Goal: Information Seeking & Learning: Learn about a topic

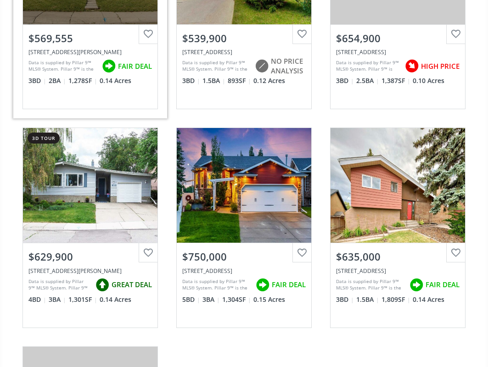
scroll to position [459, 0]
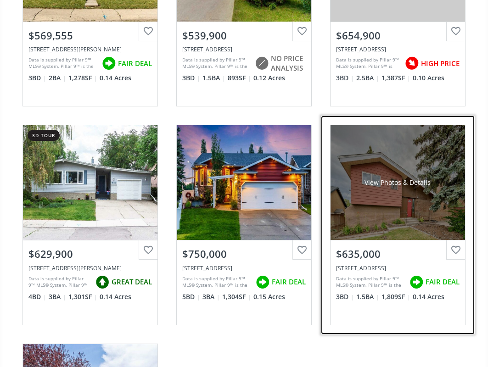
click at [383, 200] on div "View Photos & Details" at bounding box center [397, 182] width 134 height 115
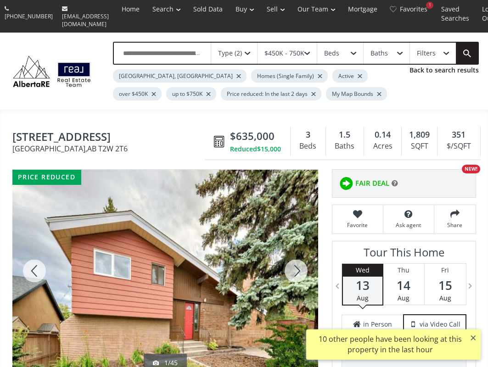
click at [296, 267] on div at bounding box center [296, 271] width 44 height 202
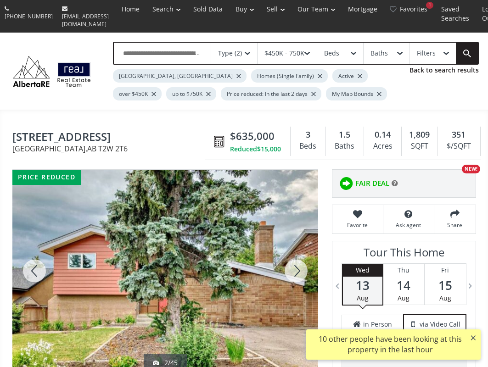
click at [296, 267] on div at bounding box center [296, 271] width 44 height 202
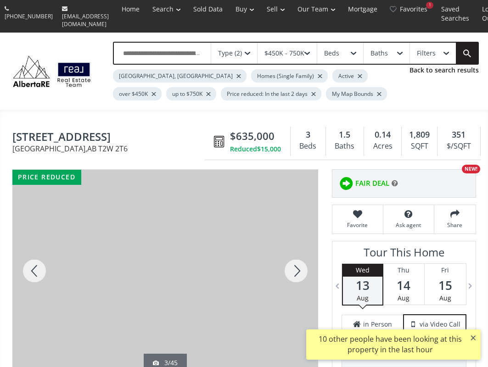
click at [296, 267] on div at bounding box center [296, 271] width 44 height 202
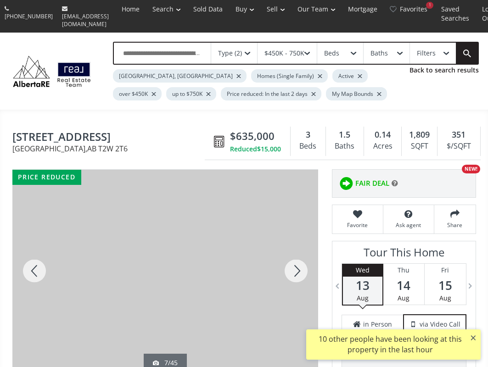
click at [296, 267] on div at bounding box center [296, 271] width 44 height 202
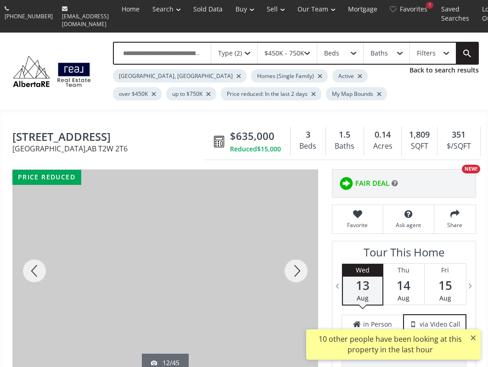
click at [296, 267] on div at bounding box center [296, 271] width 44 height 202
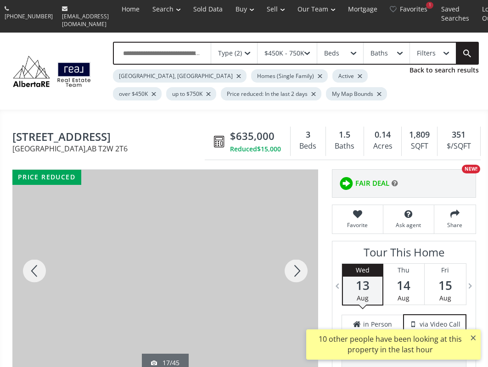
click at [34, 259] on div at bounding box center [34, 271] width 44 height 202
click at [291, 266] on div at bounding box center [296, 271] width 44 height 202
click at [290, 265] on div at bounding box center [296, 271] width 44 height 202
click at [290, 264] on div at bounding box center [296, 271] width 44 height 202
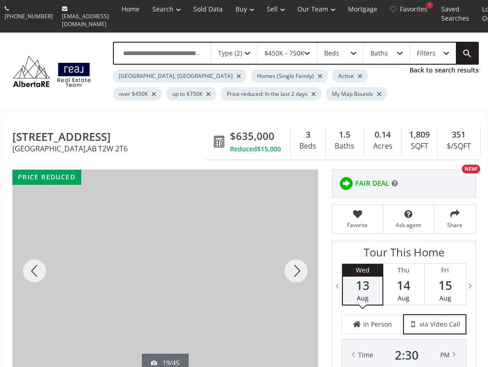
click at [292, 268] on div at bounding box center [296, 271] width 44 height 202
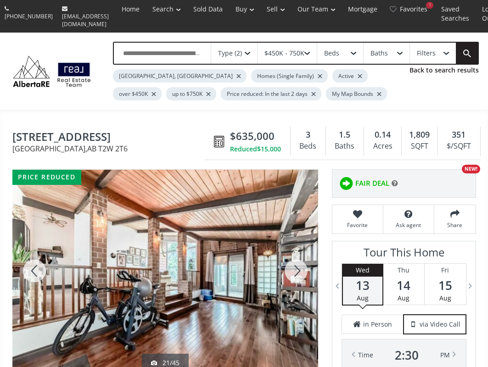
click at [292, 268] on div at bounding box center [296, 271] width 44 height 202
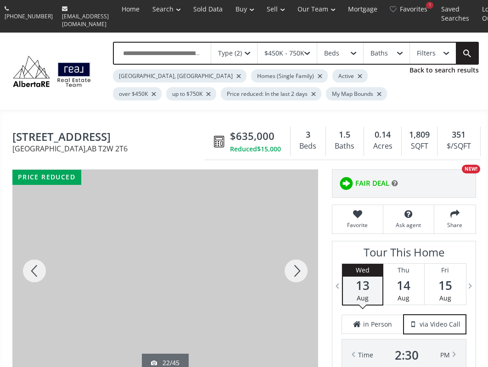
click at [292, 268] on div at bounding box center [296, 271] width 44 height 202
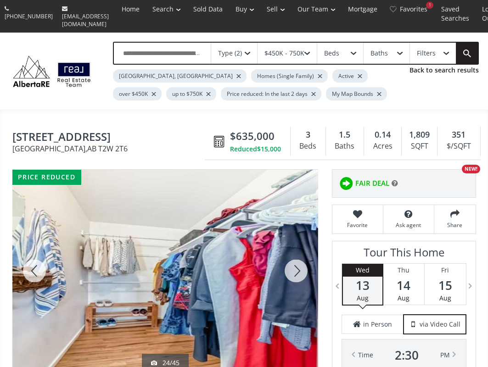
click at [292, 268] on div at bounding box center [296, 271] width 44 height 202
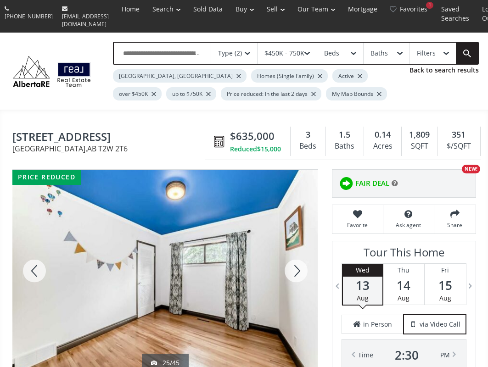
click at [292, 268] on div at bounding box center [296, 271] width 44 height 202
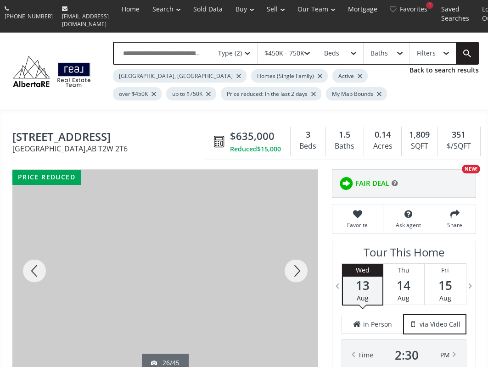
click at [292, 268] on div at bounding box center [296, 271] width 44 height 202
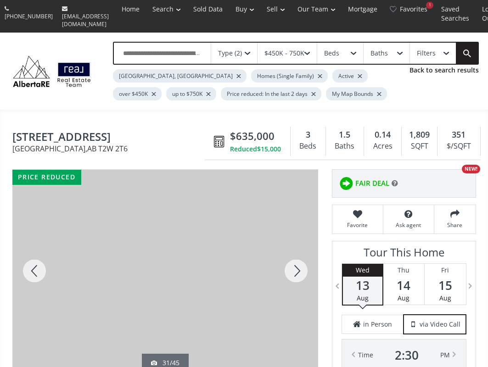
click at [292, 268] on div at bounding box center [296, 271] width 44 height 202
click at [296, 267] on div at bounding box center [296, 271] width 44 height 202
click at [41, 257] on div at bounding box center [34, 271] width 44 height 202
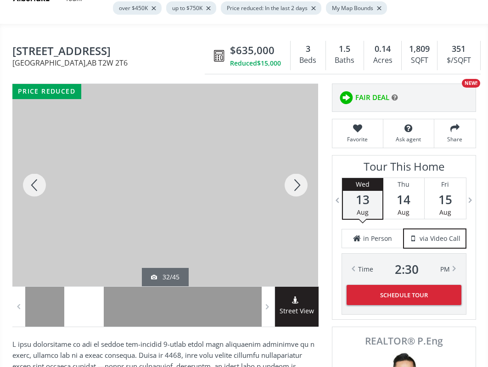
scroll to position [92, 0]
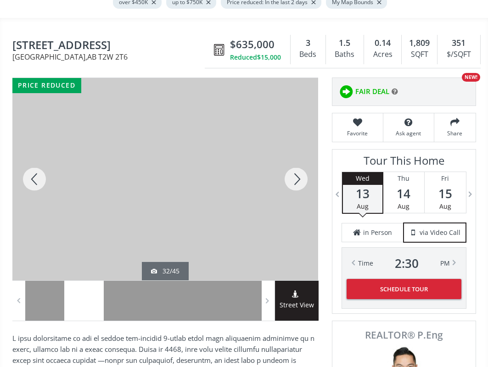
click at [296, 172] on div at bounding box center [296, 179] width 44 height 202
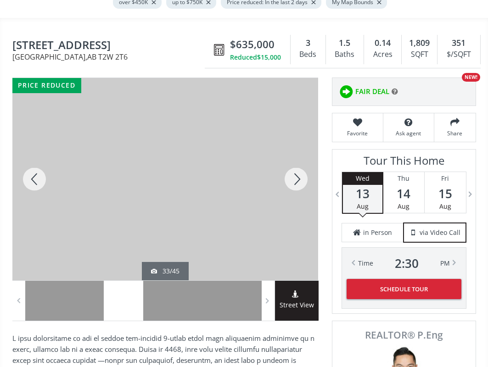
click at [296, 172] on div at bounding box center [296, 179] width 44 height 202
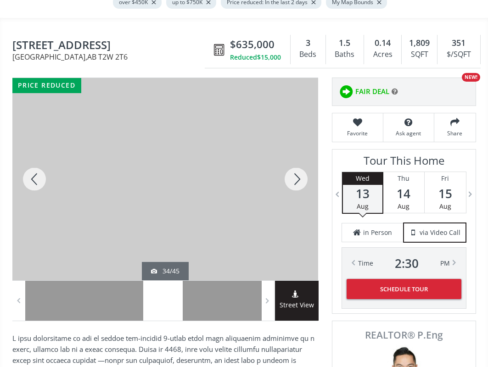
click at [296, 172] on div at bounding box center [296, 179] width 44 height 202
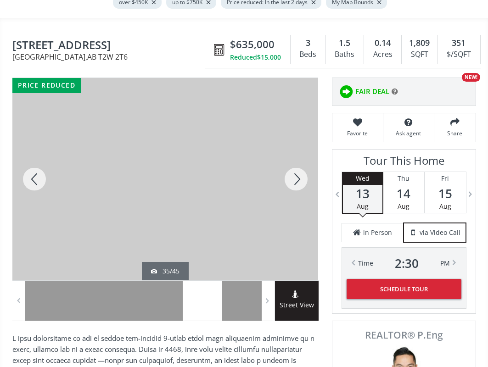
click at [296, 172] on div at bounding box center [296, 179] width 44 height 202
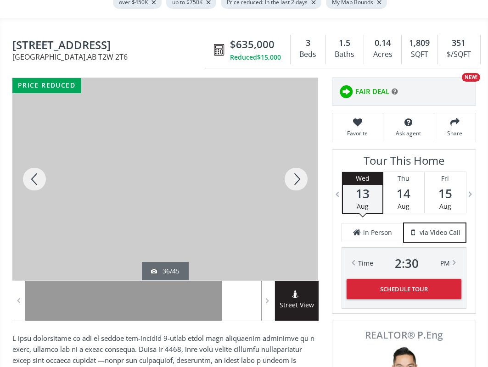
click at [296, 172] on div at bounding box center [296, 179] width 44 height 202
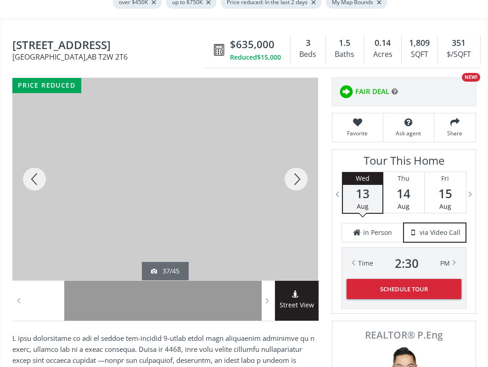
click at [296, 172] on div at bounding box center [296, 179] width 44 height 202
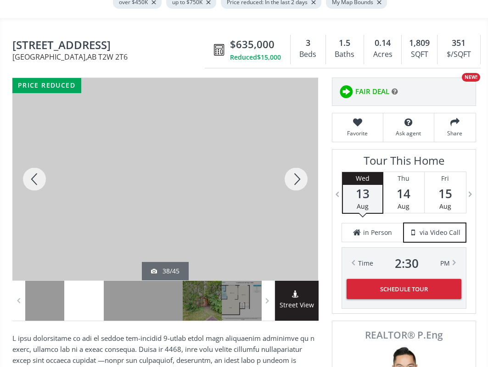
click at [296, 172] on div at bounding box center [296, 179] width 44 height 202
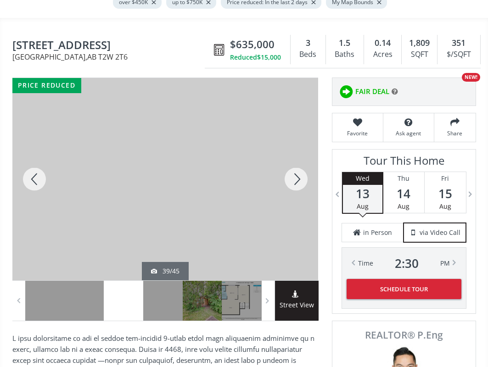
click at [296, 172] on div at bounding box center [296, 179] width 44 height 202
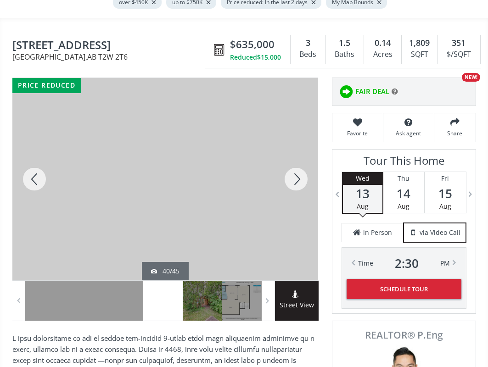
click at [296, 172] on div at bounding box center [296, 179] width 44 height 202
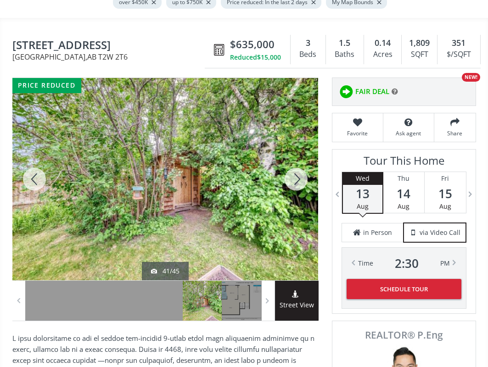
click at [296, 172] on div at bounding box center [296, 179] width 44 height 202
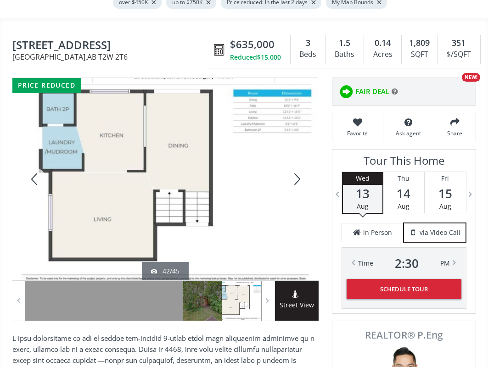
click at [300, 171] on div at bounding box center [296, 179] width 44 height 202
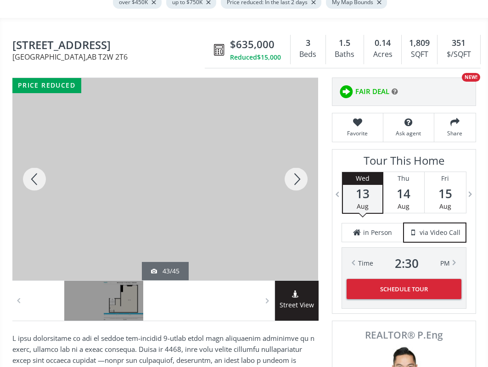
click at [295, 172] on div at bounding box center [296, 179] width 44 height 202
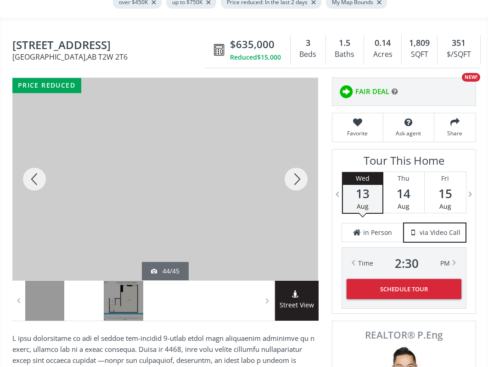
click at [296, 173] on div at bounding box center [296, 179] width 44 height 202
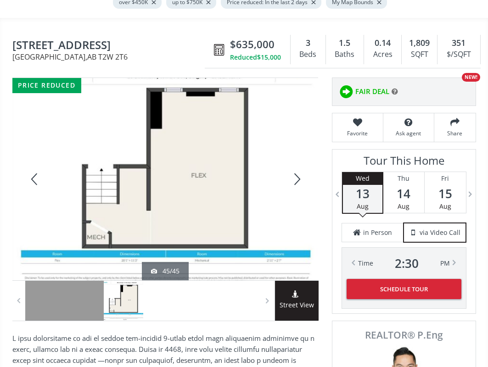
click at [296, 173] on div at bounding box center [296, 179] width 44 height 202
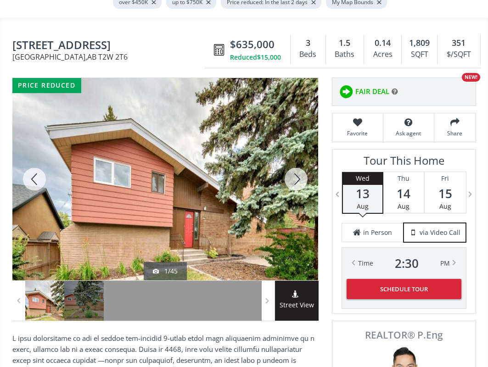
click at [296, 173] on div at bounding box center [296, 179] width 44 height 202
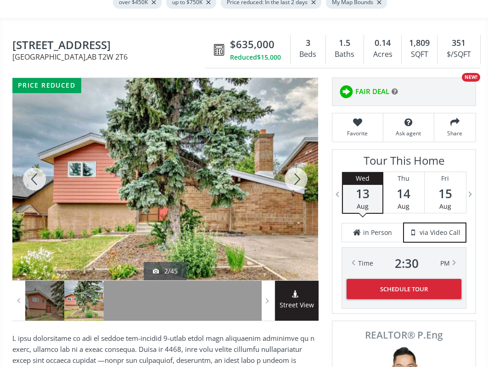
click at [296, 173] on div at bounding box center [296, 179] width 44 height 202
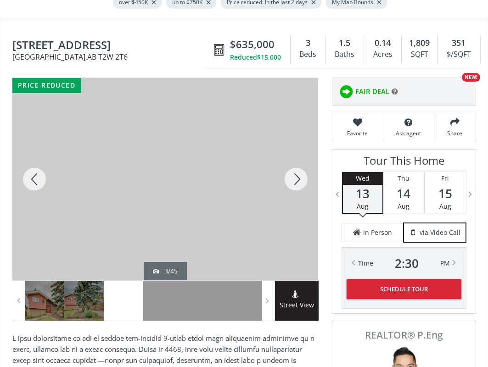
click at [296, 173] on div at bounding box center [296, 179] width 44 height 202
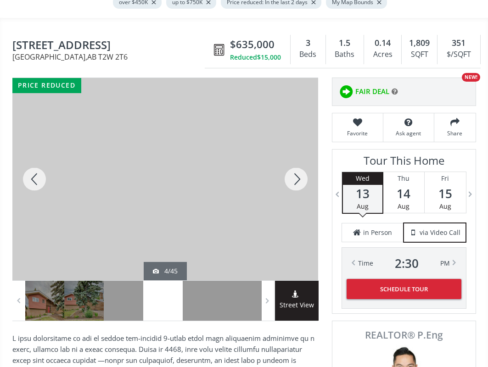
click at [296, 173] on div at bounding box center [296, 179] width 44 height 202
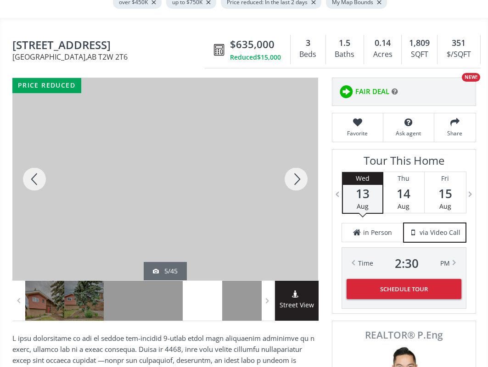
click at [296, 173] on div at bounding box center [296, 179] width 44 height 202
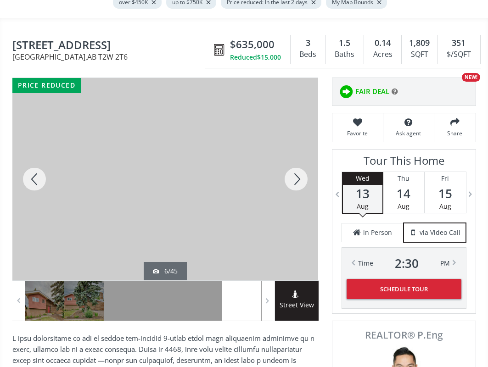
click at [297, 174] on div at bounding box center [296, 179] width 44 height 202
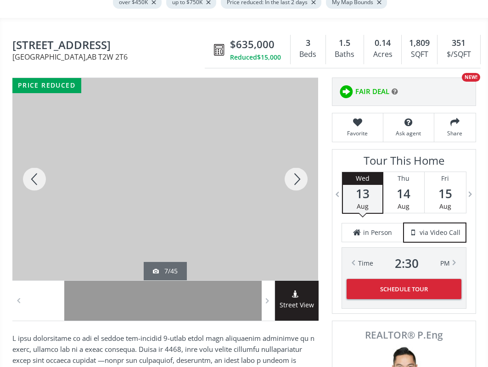
click at [297, 173] on div at bounding box center [296, 179] width 44 height 202
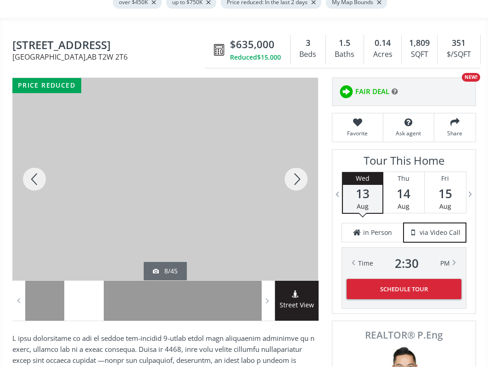
click at [296, 173] on div at bounding box center [296, 179] width 44 height 202
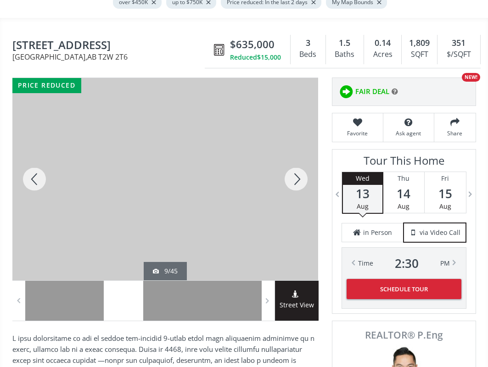
click at [296, 173] on div at bounding box center [296, 179] width 44 height 202
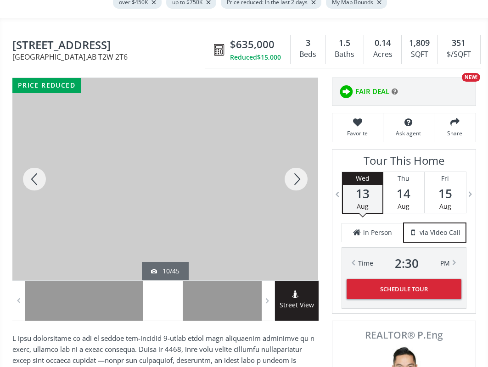
click at [294, 170] on div at bounding box center [296, 179] width 44 height 202
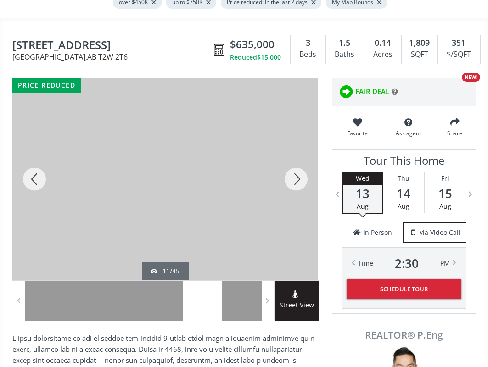
click at [34, 172] on div at bounding box center [34, 179] width 44 height 202
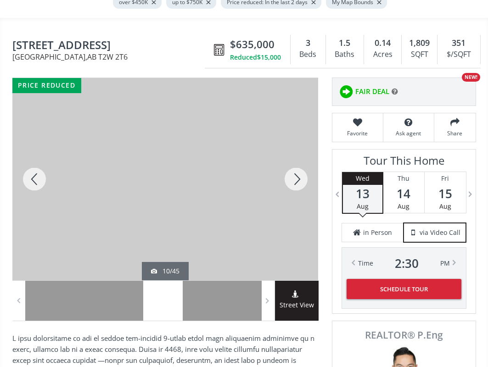
click at [298, 174] on div at bounding box center [296, 179] width 44 height 202
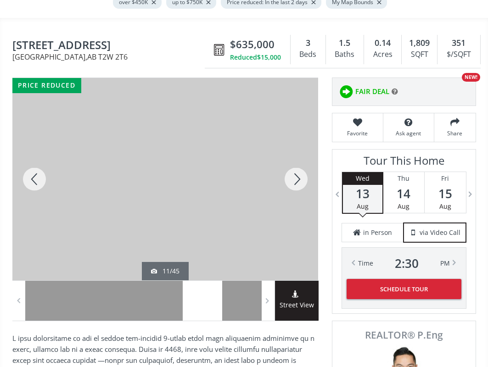
click at [297, 173] on div at bounding box center [296, 179] width 44 height 202
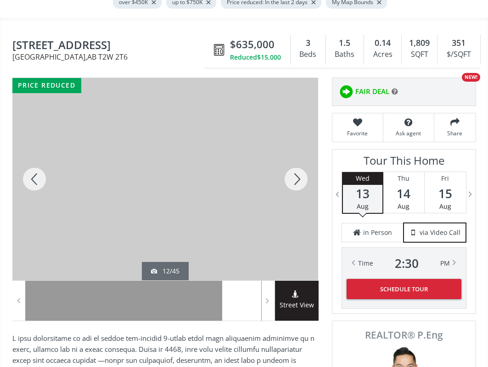
click at [297, 172] on div at bounding box center [296, 179] width 44 height 202
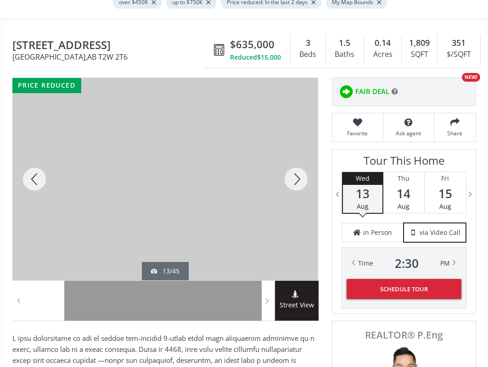
click at [297, 171] on div at bounding box center [296, 179] width 44 height 202
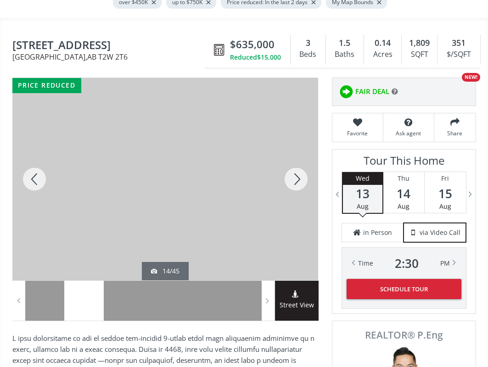
click at [297, 171] on div at bounding box center [296, 179] width 44 height 202
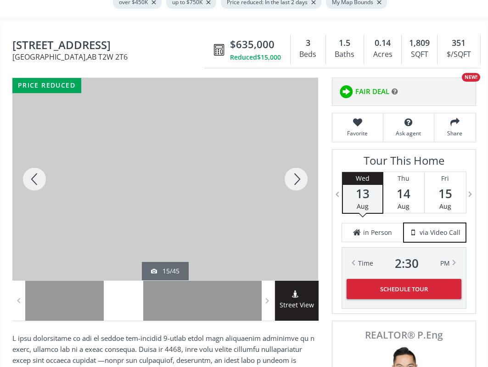
click at [297, 171] on div at bounding box center [296, 179] width 44 height 202
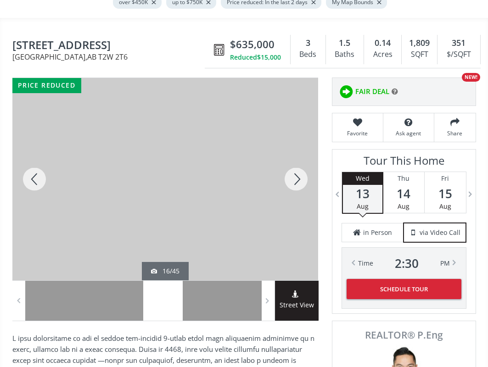
click at [296, 171] on div at bounding box center [296, 179] width 44 height 202
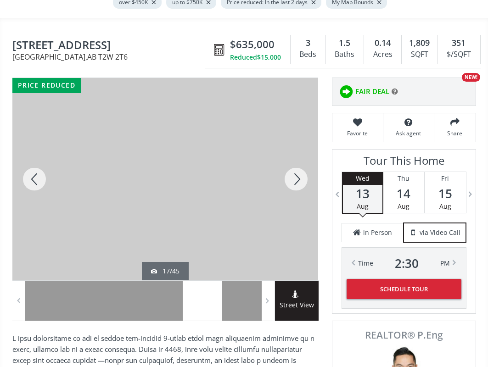
click at [295, 171] on div at bounding box center [296, 179] width 44 height 202
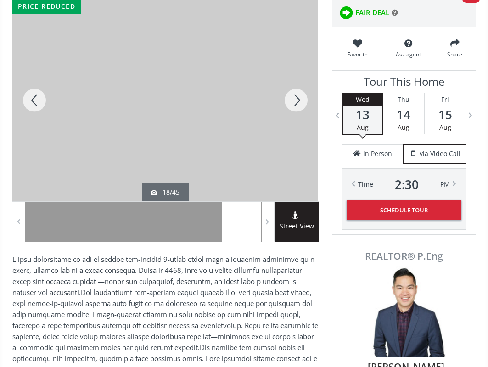
scroll to position [321, 0]
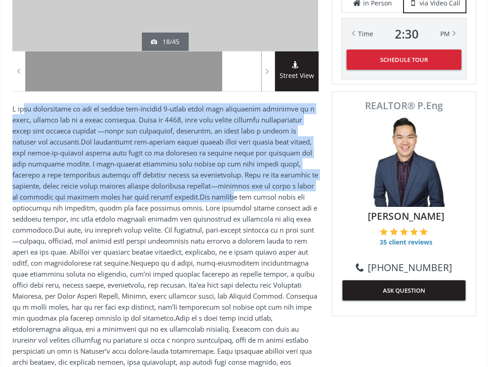
drag, startPoint x: 26, startPoint y: 106, endPoint x: 184, endPoint y: 186, distance: 177.1
click at [184, 186] on p at bounding box center [165, 251] width 306 height 297
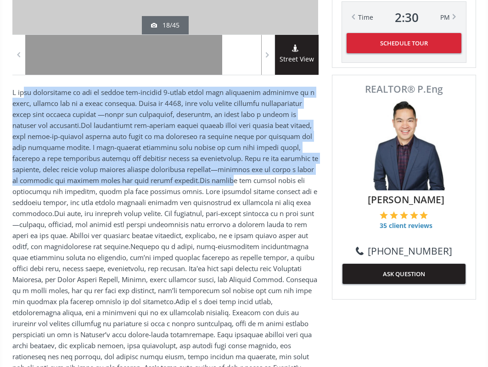
scroll to position [459, 0]
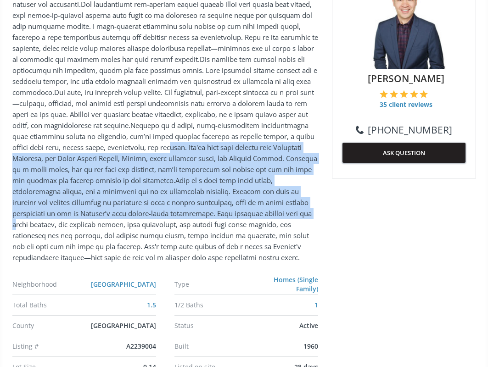
drag, startPoint x: 100, startPoint y: 144, endPoint x: 231, endPoint y: 206, distance: 144.5
click at [232, 209] on p at bounding box center [165, 114] width 306 height 297
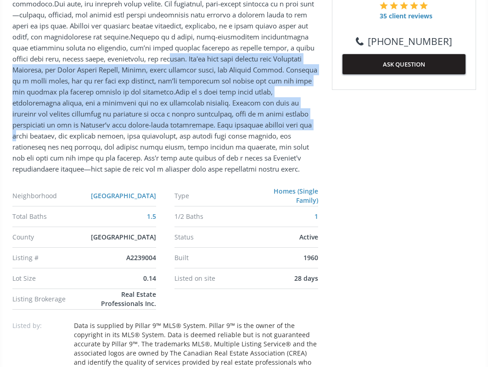
scroll to position [551, 0]
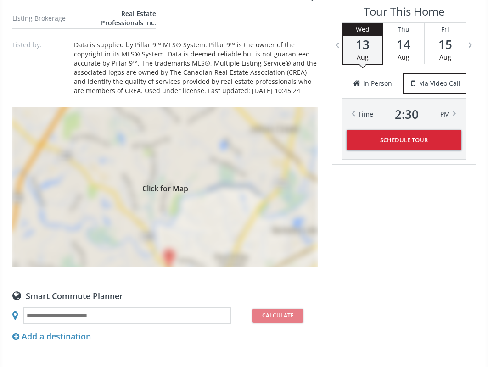
scroll to position [826, 0]
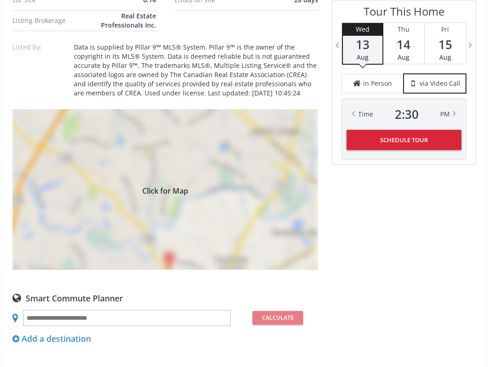
click at [167, 122] on div "Click for Map" at bounding box center [165, 189] width 306 height 161
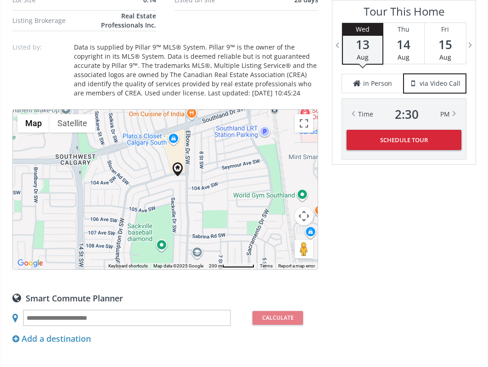
drag, startPoint x: 196, startPoint y: 189, endPoint x: 199, endPoint y: 169, distance: 20.9
click at [199, 169] on div "To navigate, press the arrow keys." at bounding box center [165, 190] width 305 height 160
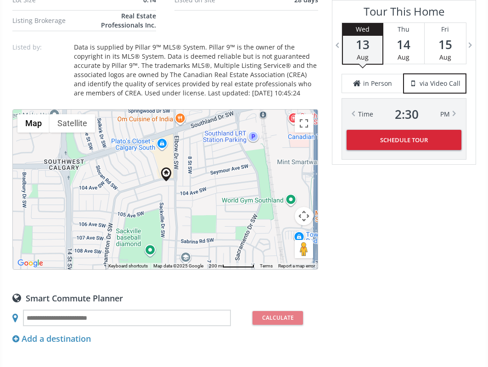
scroll to position [872, 0]
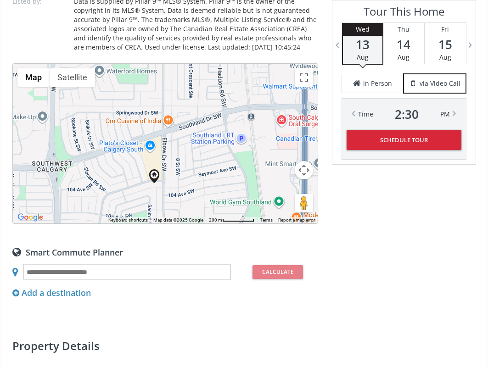
drag, startPoint x: 126, startPoint y: 144, endPoint x: 115, endPoint y: 192, distance: 49.3
click at [115, 192] on div "To navigate, press the arrow keys." at bounding box center [165, 144] width 305 height 160
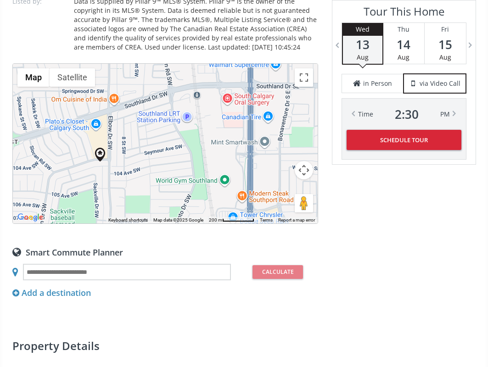
drag, startPoint x: 232, startPoint y: 152, endPoint x: 177, endPoint y: 130, distance: 59.1
click at [177, 130] on div "To navigate, press the arrow keys." at bounding box center [165, 144] width 305 height 160
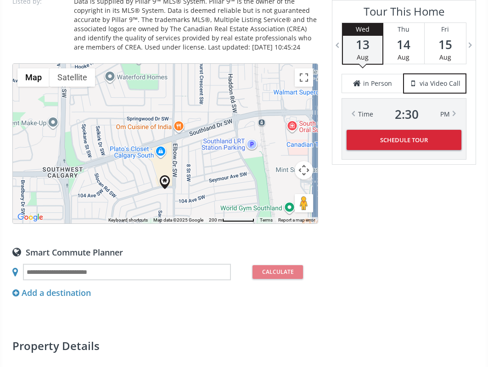
drag, startPoint x: 158, startPoint y: 153, endPoint x: 224, endPoint y: 181, distance: 71.7
click at [224, 181] on div "To navigate, press the arrow keys." at bounding box center [165, 144] width 305 height 160
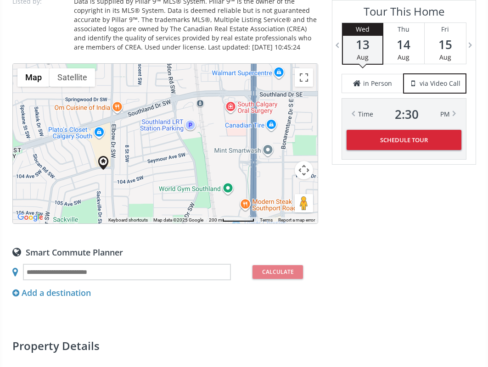
drag, startPoint x: 198, startPoint y: 135, endPoint x: 131, endPoint y: 114, distance: 69.9
click at [131, 114] on div "To navigate, press the arrow keys." at bounding box center [165, 144] width 305 height 160
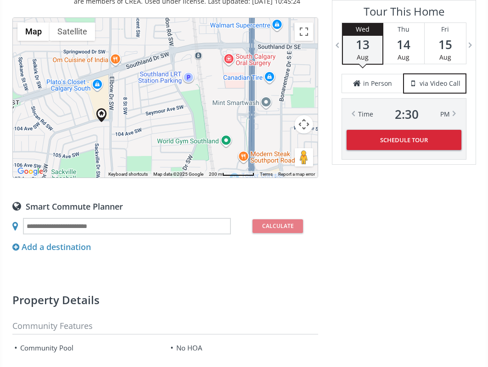
scroll to position [826, 0]
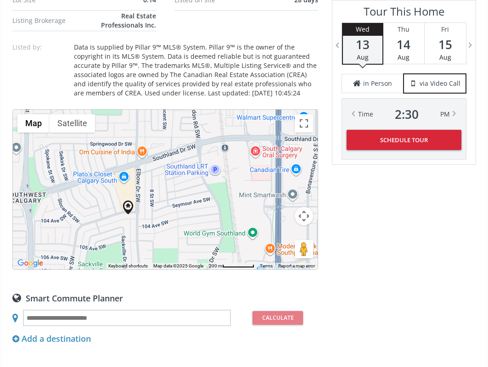
drag, startPoint x: 140, startPoint y: 176, endPoint x: 175, endPoint y: 177, distance: 34.9
click at [175, 177] on div "To navigate, press the arrow keys." at bounding box center [165, 190] width 305 height 160
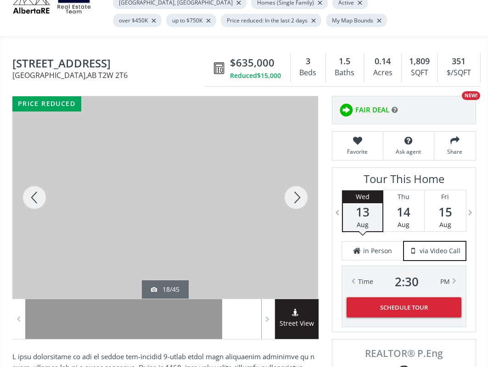
scroll to position [46, 0]
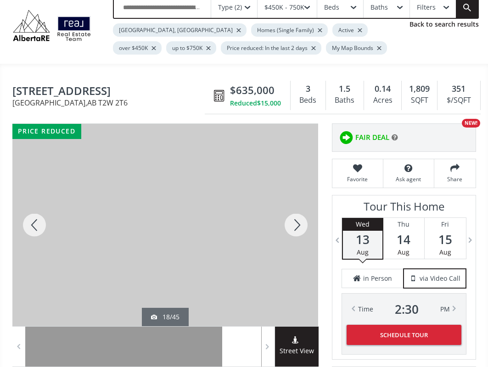
click at [293, 219] on div at bounding box center [296, 225] width 44 height 202
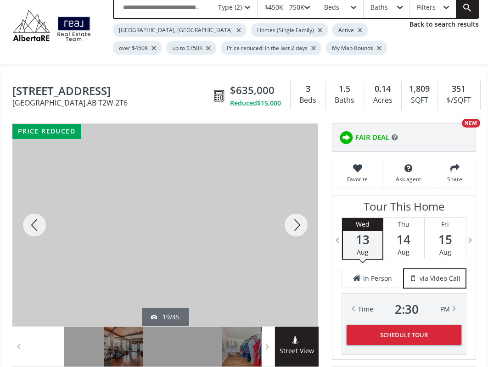
click at [290, 218] on div at bounding box center [296, 225] width 44 height 202
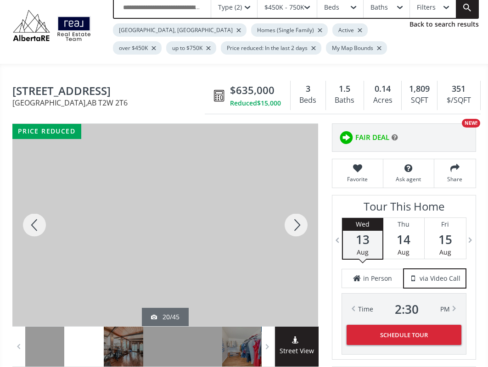
click at [298, 217] on div at bounding box center [296, 225] width 44 height 202
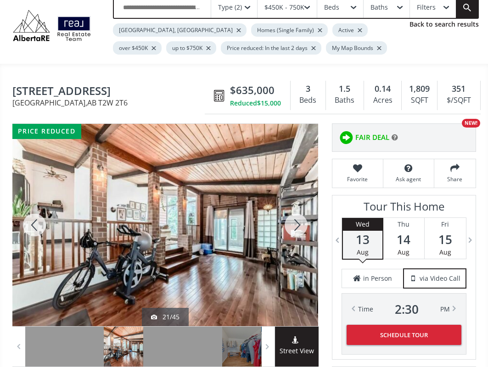
click at [298, 217] on div at bounding box center [296, 225] width 44 height 202
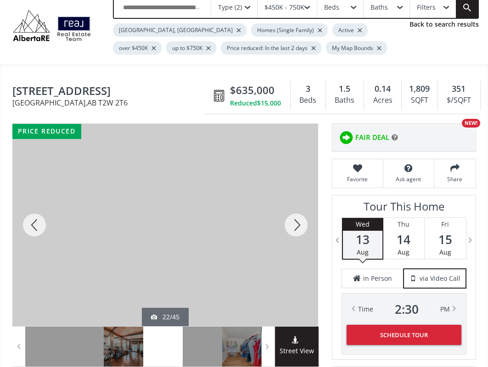
click at [298, 217] on div at bounding box center [296, 225] width 44 height 202
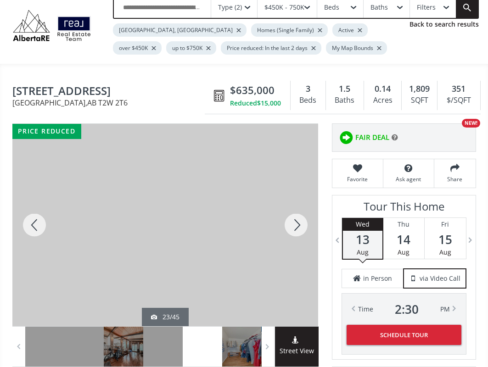
click at [298, 217] on div at bounding box center [296, 225] width 44 height 202
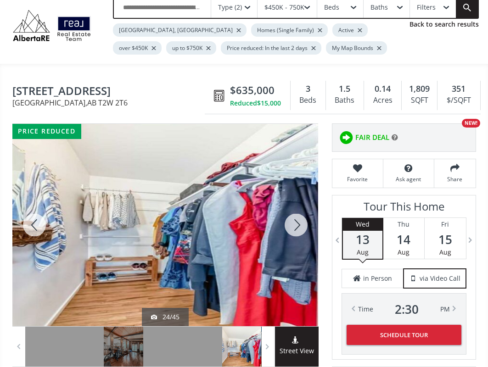
click at [298, 217] on div at bounding box center [296, 225] width 44 height 202
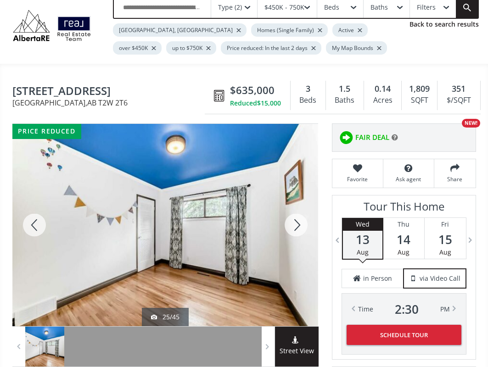
click at [298, 217] on div at bounding box center [296, 225] width 44 height 202
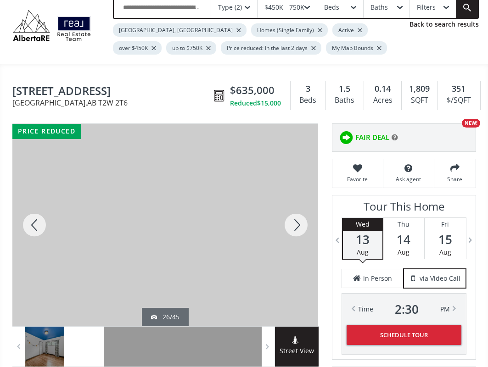
click at [298, 217] on div at bounding box center [296, 225] width 44 height 202
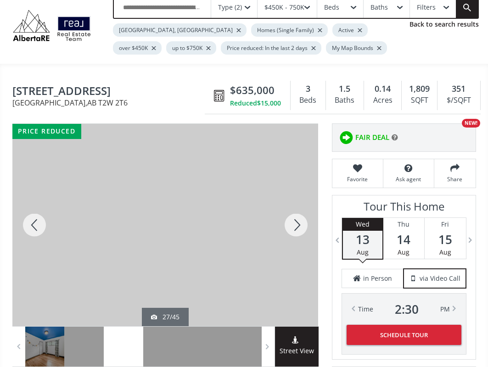
click at [298, 217] on div at bounding box center [296, 225] width 44 height 202
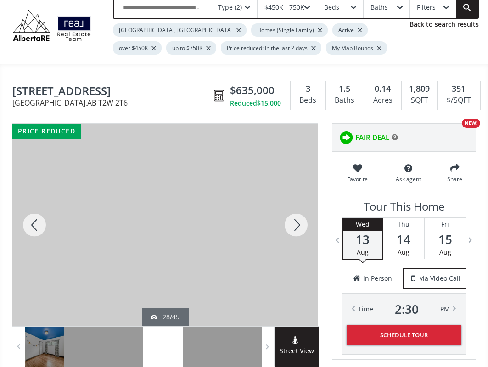
click at [298, 217] on div at bounding box center [296, 225] width 44 height 202
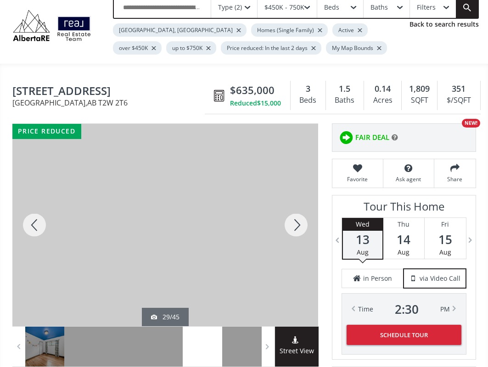
click at [298, 217] on div at bounding box center [296, 225] width 44 height 202
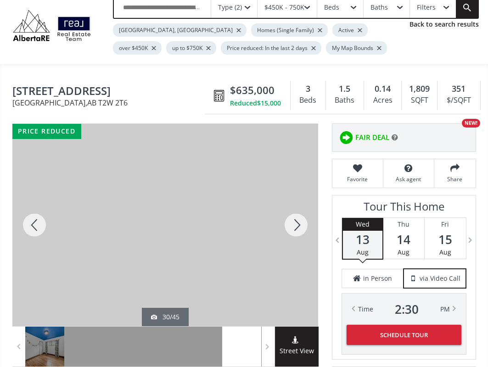
click at [298, 217] on div at bounding box center [296, 225] width 44 height 202
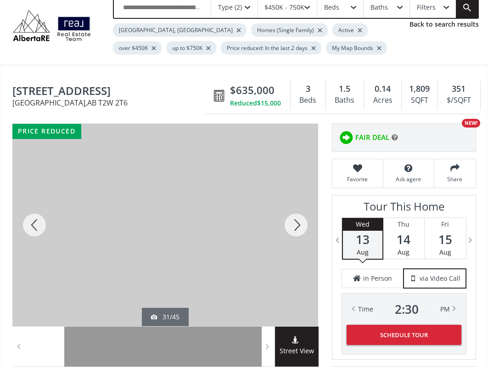
click at [298, 217] on div at bounding box center [296, 225] width 44 height 202
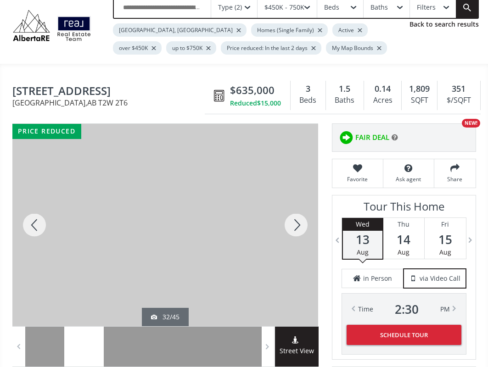
click at [40, 221] on div at bounding box center [34, 225] width 44 height 202
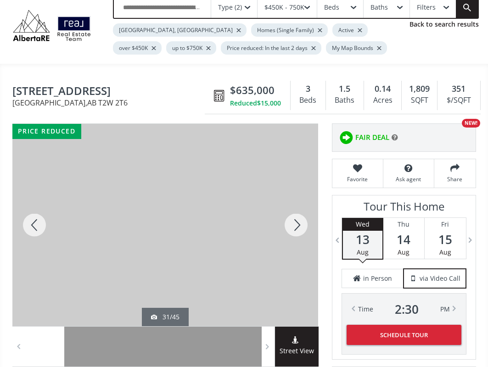
click at [297, 220] on div at bounding box center [296, 225] width 44 height 202
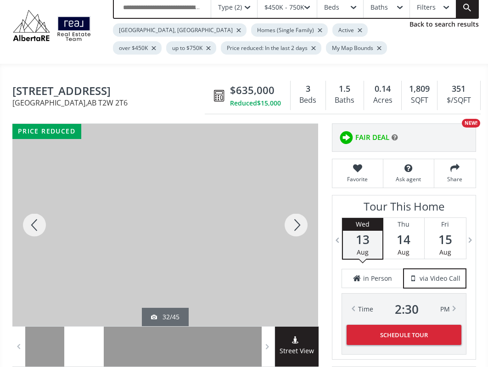
click at [297, 220] on div at bounding box center [296, 225] width 44 height 202
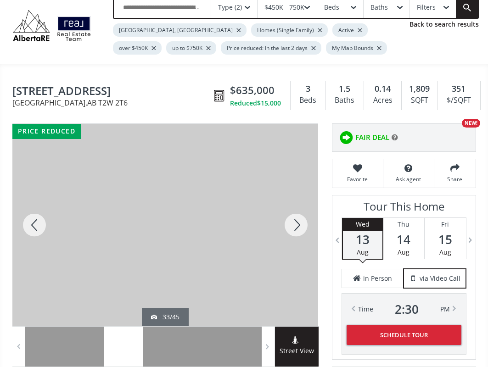
click at [297, 220] on div at bounding box center [296, 225] width 44 height 202
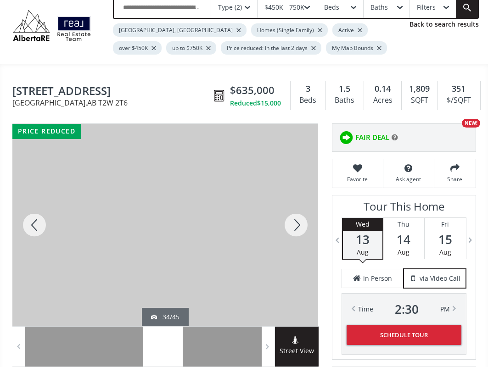
click at [297, 220] on div at bounding box center [296, 225] width 44 height 202
